Goal: Obtain resource: Download file/media

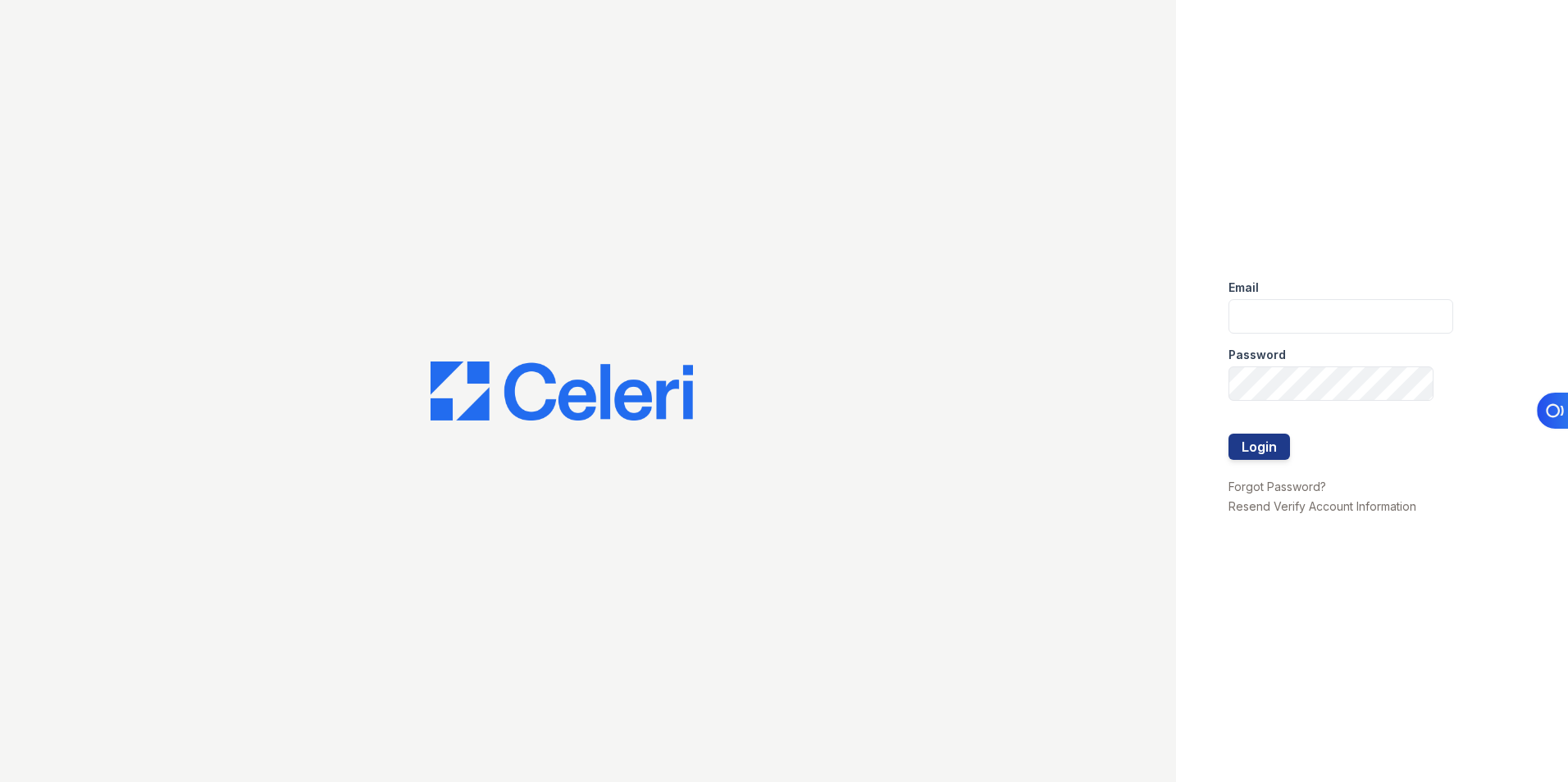
type input "[EMAIL_ADDRESS][DOMAIN_NAME]"
drag, startPoint x: 1226, startPoint y: 434, endPoint x: 1246, endPoint y: 437, distance: 20.2
click at [1226, 434] on div "Email [EMAIL_ADDRESS][DOMAIN_NAME] Password Login Forgot Password? Resend Verif…" at bounding box center [1372, 391] width 392 height 782
click at [1258, 447] on button "Login" at bounding box center [1259, 447] width 62 height 26
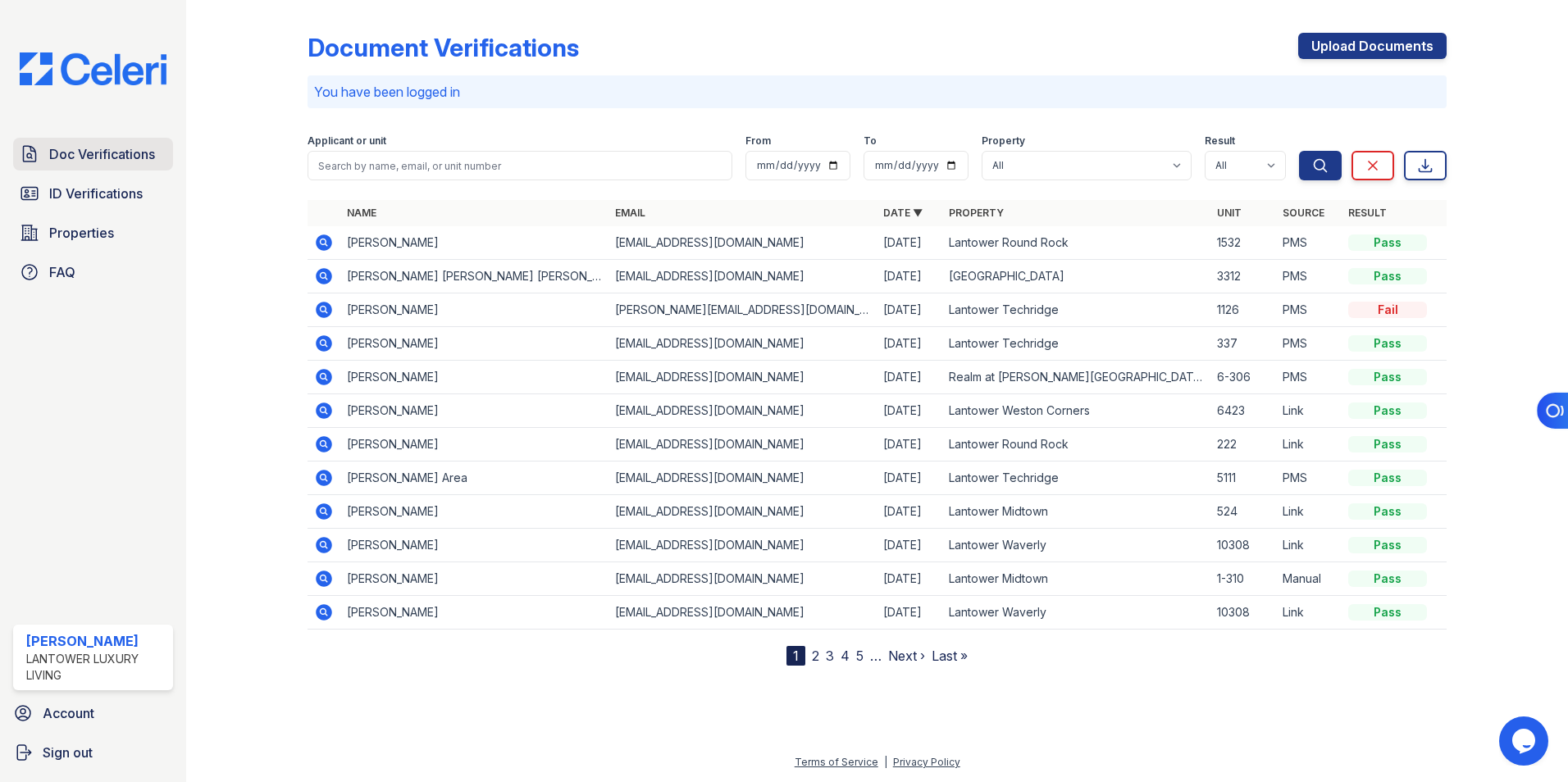
drag, startPoint x: 87, startPoint y: 155, endPoint x: 102, endPoint y: 158, distance: 15.3
click at [87, 155] on span "Doc Verifications" at bounding box center [102, 154] width 105 height 19
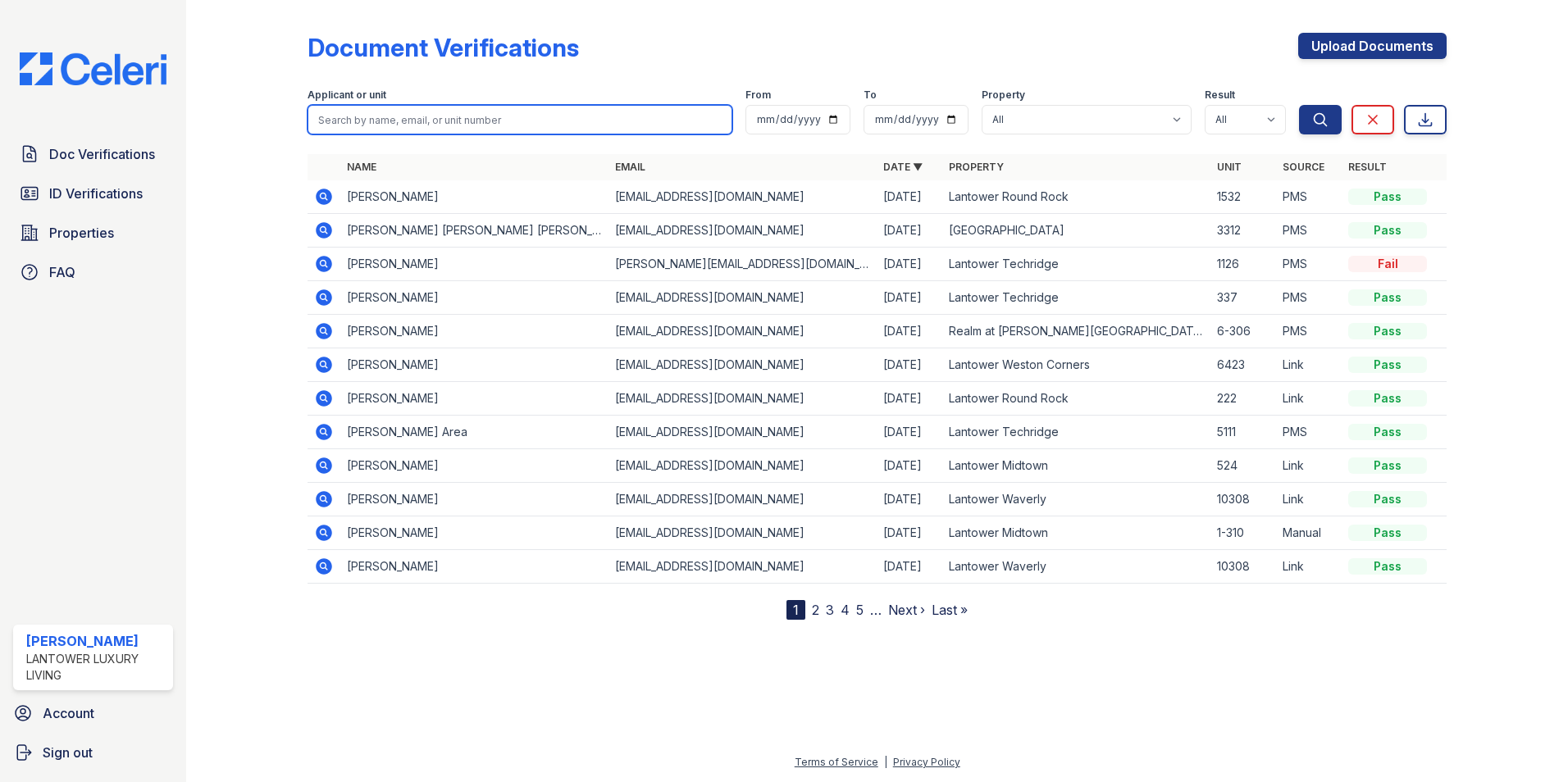
click at [359, 117] on input "search" at bounding box center [519, 119] width 425 height 30
type input "dinah"
click at [1299, 105] on button "Search" at bounding box center [1320, 119] width 43 height 30
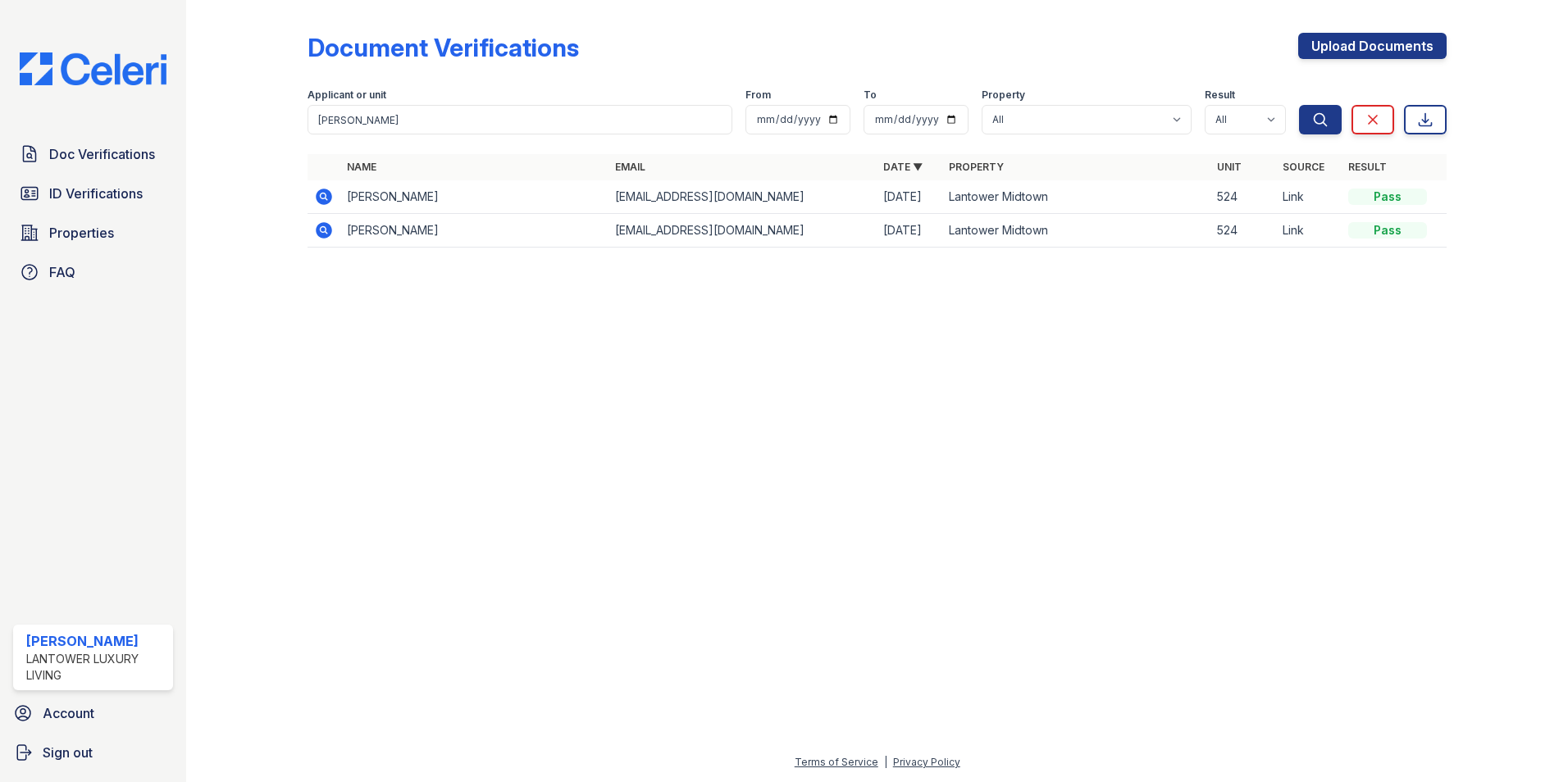
click at [321, 196] on icon at bounding box center [323, 197] width 19 height 19
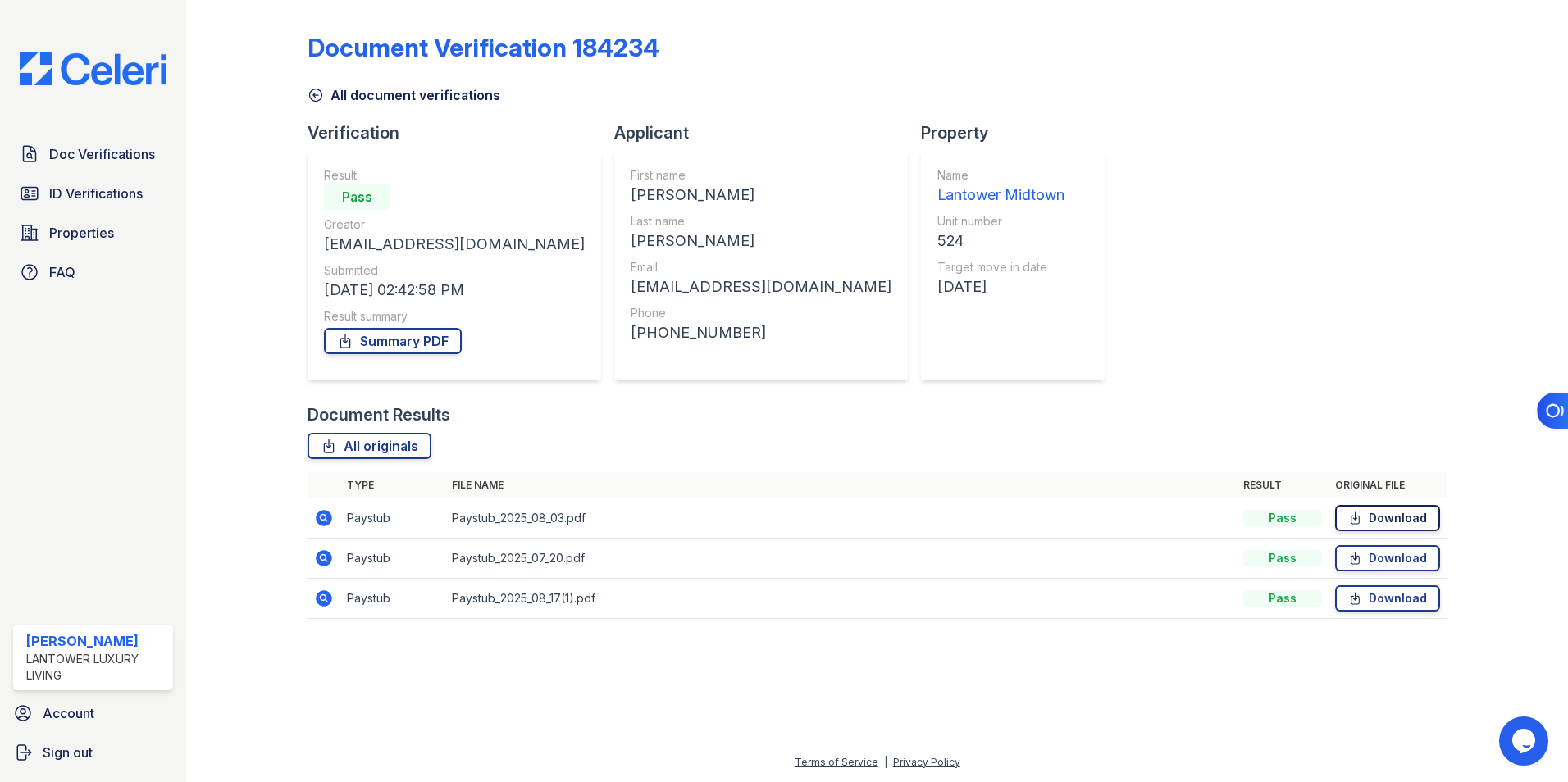
click at [1383, 518] on link "Download" at bounding box center [1387, 518] width 105 height 26
drag, startPoint x: 1362, startPoint y: 558, endPoint x: 1282, endPoint y: 527, distance: 85.8
click at [1362, 558] on icon at bounding box center [1355, 558] width 14 height 17
drag, startPoint x: 1376, startPoint y: 599, endPoint x: 1347, endPoint y: 456, distance: 145.9
click at [1376, 599] on link "Download" at bounding box center [1387, 598] width 105 height 26
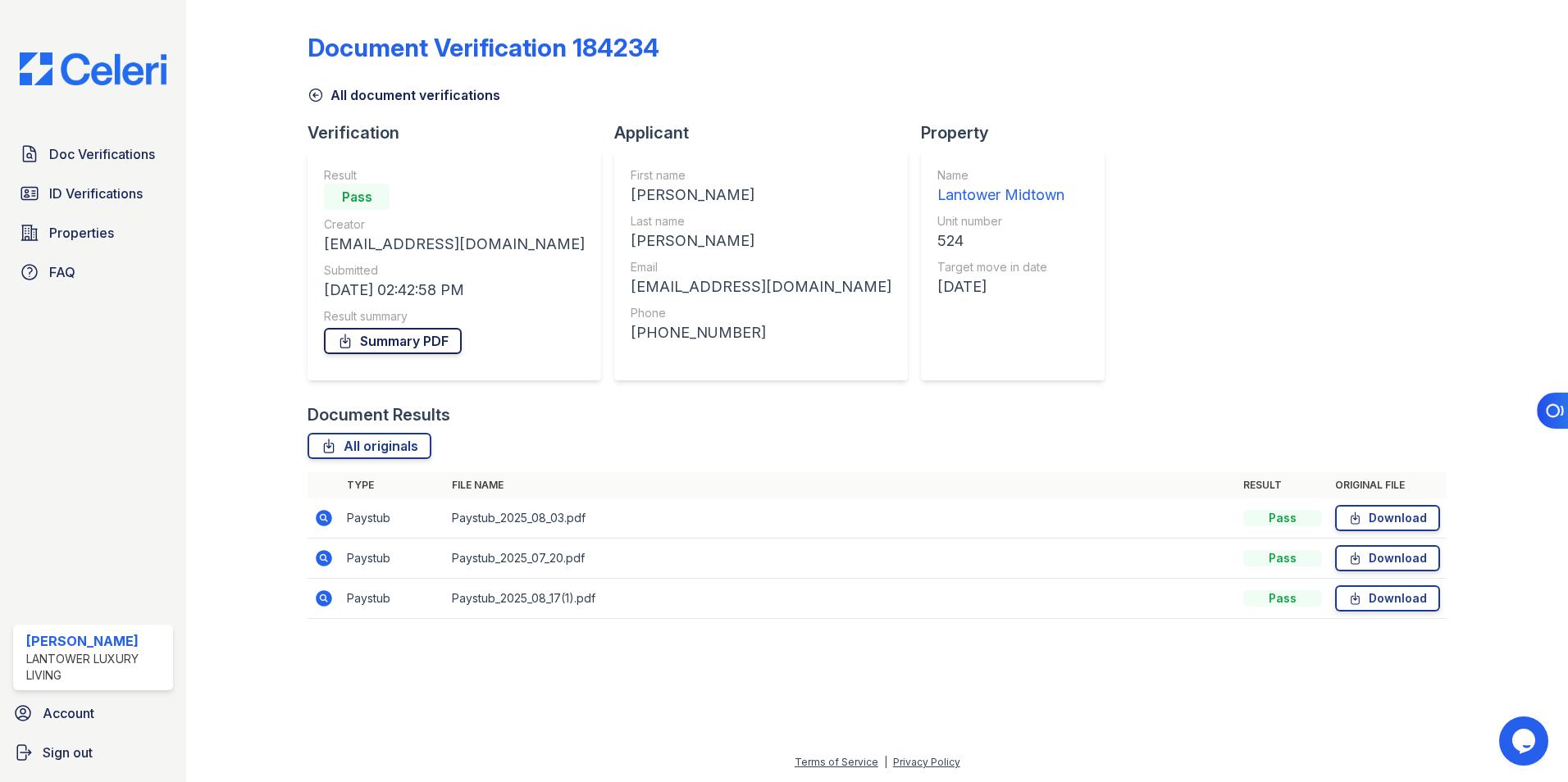
click at [417, 339] on link "Summary PDF" at bounding box center [393, 341] width 138 height 26
